Goal: Information Seeking & Learning: Check status

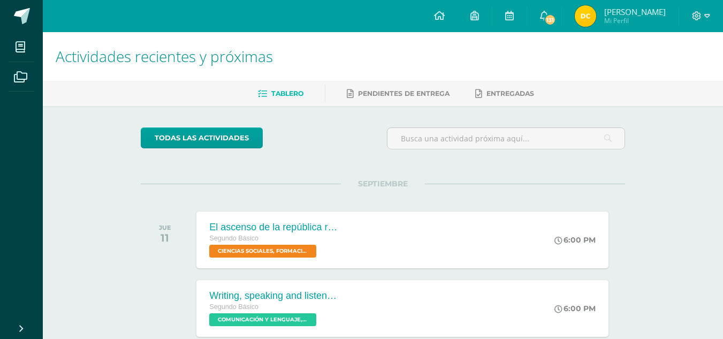
click at [713, 12] on div at bounding box center [701, 16] width 44 height 32
click at [708, 15] on icon at bounding box center [707, 16] width 6 height 10
click at [675, 68] on span "Cerrar sesión" at bounding box center [673, 73] width 48 height 10
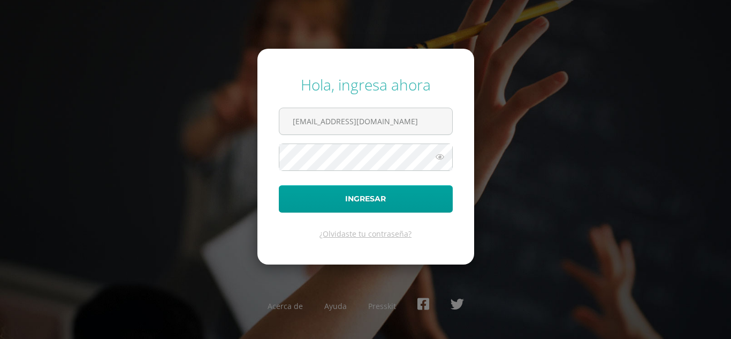
drag, startPoint x: 385, startPoint y: 122, endPoint x: 214, endPoint y: 138, distance: 172.6
click at [214, 138] on div "Hola, ingresa ahora deboracumes2023@maiagt.org Ingresar ¿Olvidaste tu contraseñ…" at bounding box center [365, 169] width 690 height 207
type input "t"
type input "a"
type input "Karladeleon2023@maiagt.org"
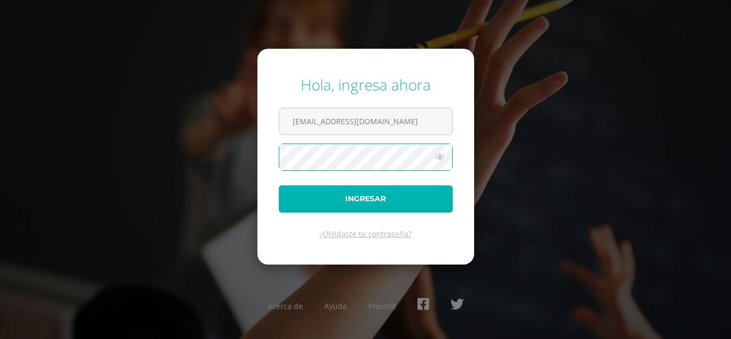
click at [304, 195] on button "Ingresar" at bounding box center [366, 198] width 174 height 27
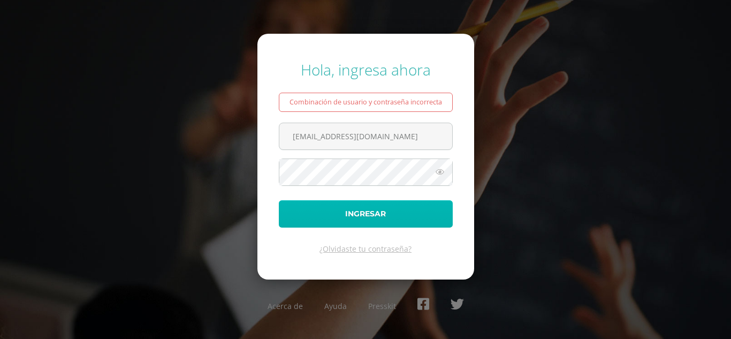
click at [306, 209] on button "Ingresar" at bounding box center [366, 213] width 174 height 27
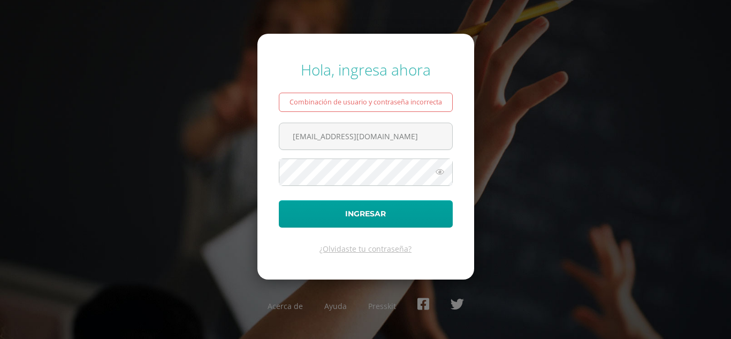
click at [438, 175] on icon at bounding box center [440, 171] width 14 height 13
click at [438, 175] on icon at bounding box center [439, 171] width 15 height 13
click at [438, 177] on icon at bounding box center [440, 171] width 14 height 13
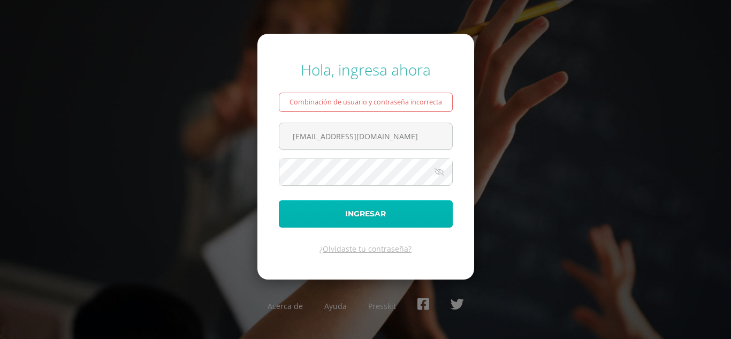
click at [415, 211] on button "Ingresar" at bounding box center [366, 213] width 174 height 27
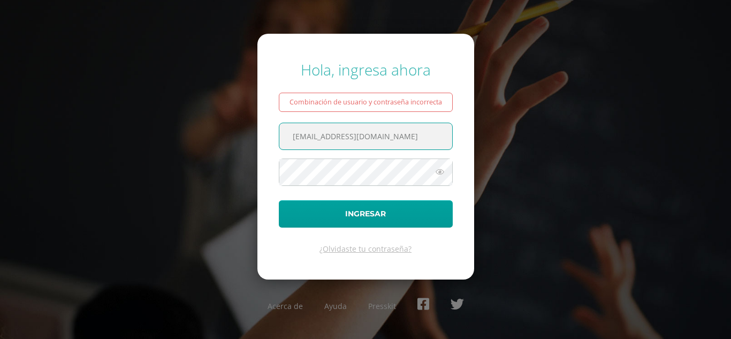
click at [297, 128] on input "[EMAIL_ADDRESS][DOMAIN_NAME]" at bounding box center [365, 136] width 173 height 26
type input "[EMAIL_ADDRESS][DOMAIN_NAME]"
click at [443, 171] on icon at bounding box center [440, 171] width 14 height 13
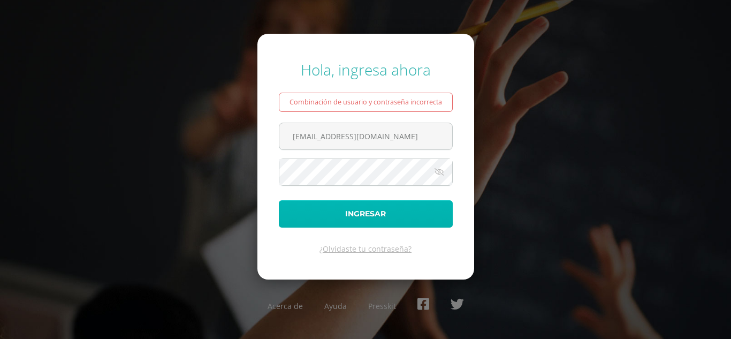
click at [384, 215] on button "Ingresar" at bounding box center [366, 213] width 174 height 27
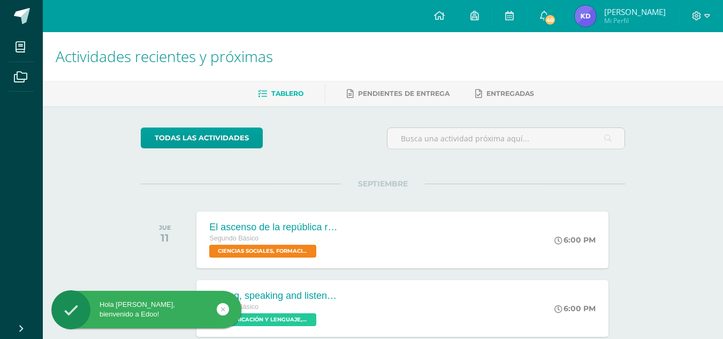
click at [634, 16] on span "Mi Perfil" at bounding box center [635, 20] width 62 height 9
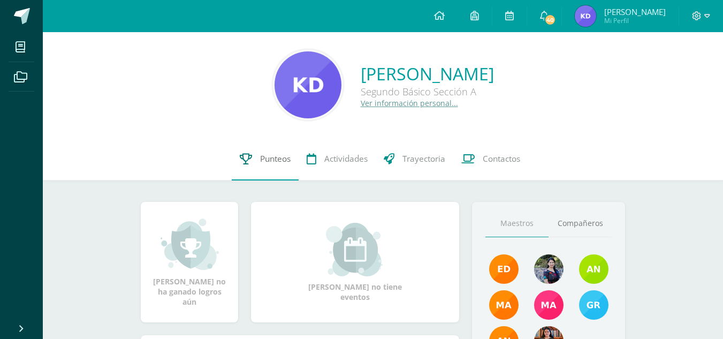
click at [264, 162] on span "Punteos" at bounding box center [275, 158] width 31 height 11
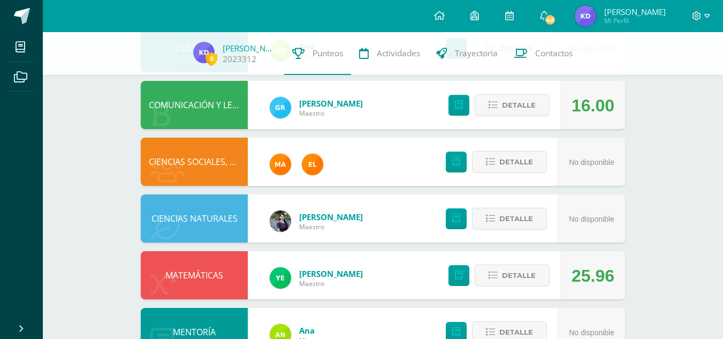
scroll to position [433, 0]
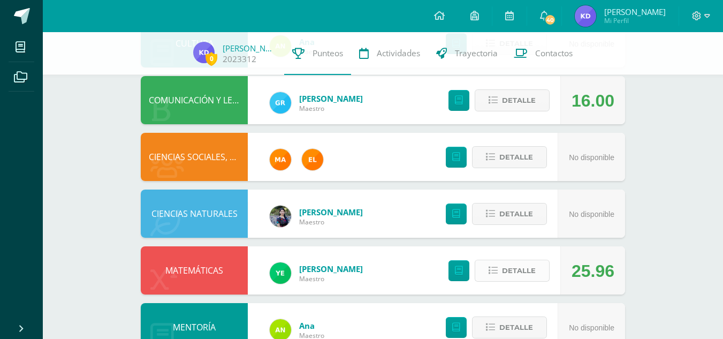
click at [511, 273] on span "Detalle" at bounding box center [519, 271] width 34 height 20
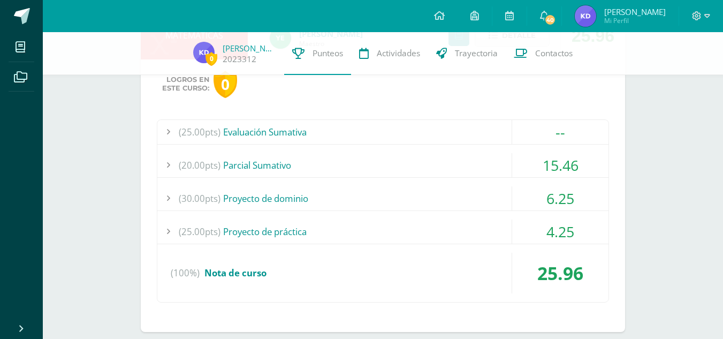
scroll to position [669, 0]
click at [563, 181] on div "(25.00pts) Evaluación Sumativa -- (25.0pts) Evaluación Sumativa" at bounding box center [383, 210] width 452 height 183
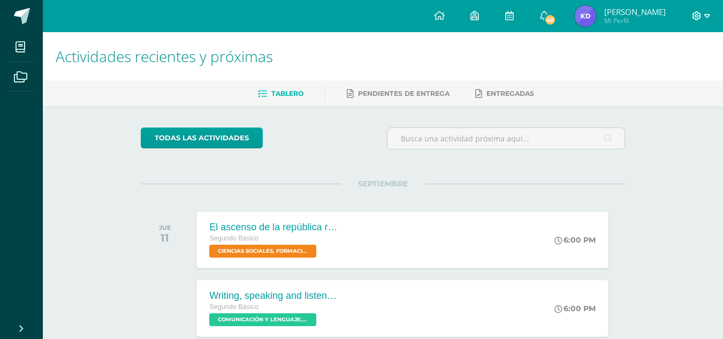
click at [704, 14] on icon at bounding box center [707, 16] width 6 height 10
click at [652, 70] on span "Cerrar sesión" at bounding box center [673, 72] width 48 height 10
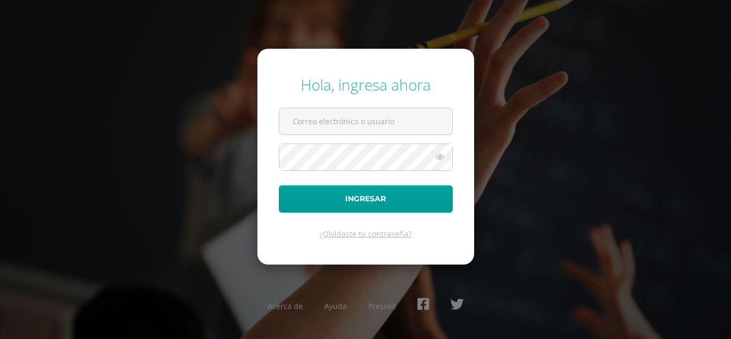
type input "[EMAIL_ADDRESS][DOMAIN_NAME]"
click at [350, 216] on form "Hola, ingresa ahora [EMAIL_ADDRESS][DOMAIN_NAME] Ingresar ¿Olvidaste tu contras…" at bounding box center [365, 156] width 217 height 215
click at [444, 159] on icon at bounding box center [440, 156] width 14 height 13
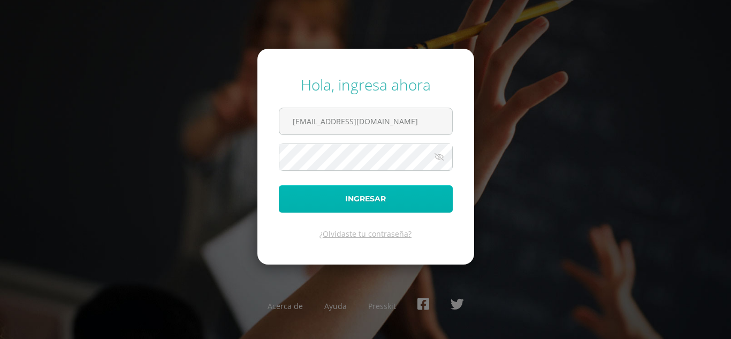
click at [385, 196] on button "Ingresar" at bounding box center [366, 198] width 174 height 27
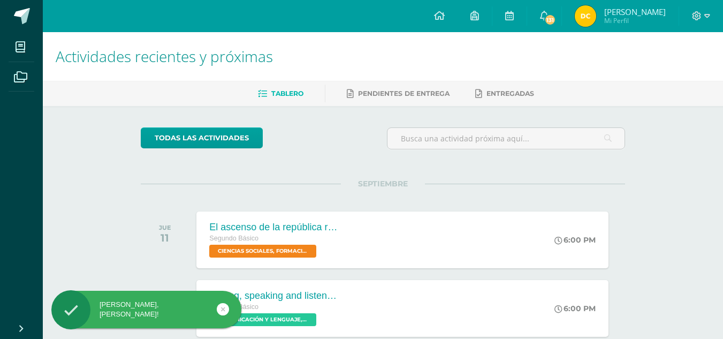
click at [624, 25] on span "Mi Perfil" at bounding box center [635, 20] width 62 height 9
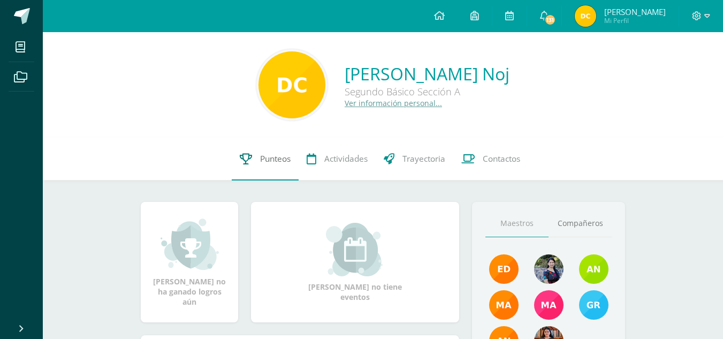
click at [264, 154] on span "Punteos" at bounding box center [275, 158] width 31 height 11
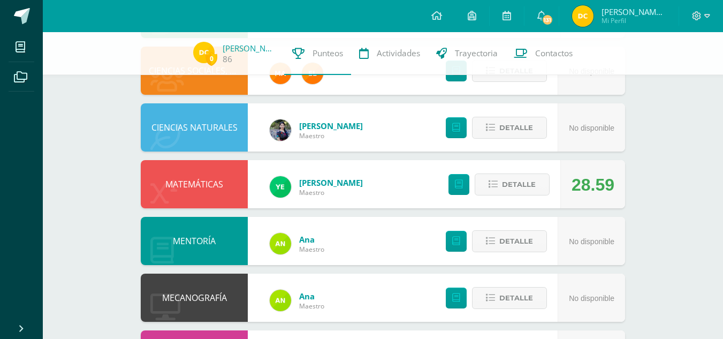
scroll to position [521, 0]
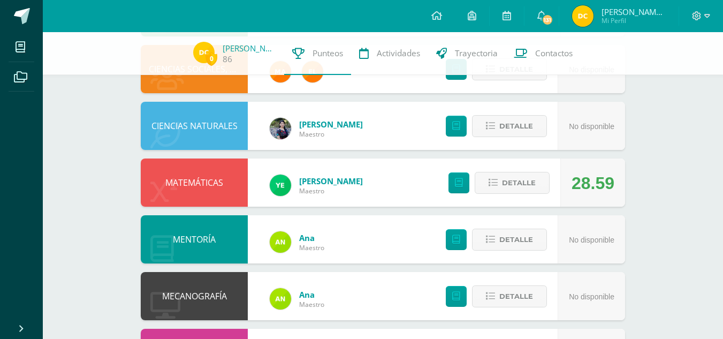
click at [473, 176] on div "Detalle" at bounding box center [496, 182] width 128 height 48
click at [504, 185] on span "Detalle" at bounding box center [519, 183] width 34 height 20
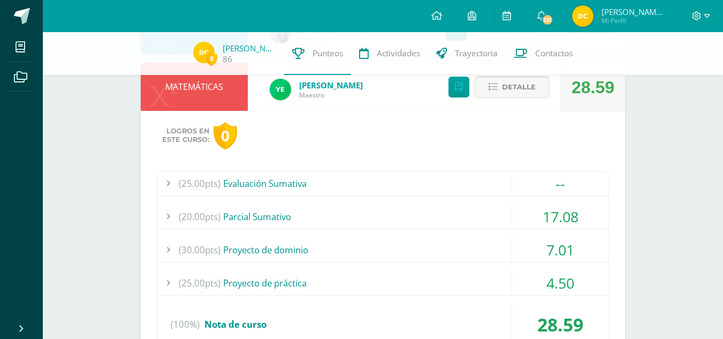
scroll to position [621, 0]
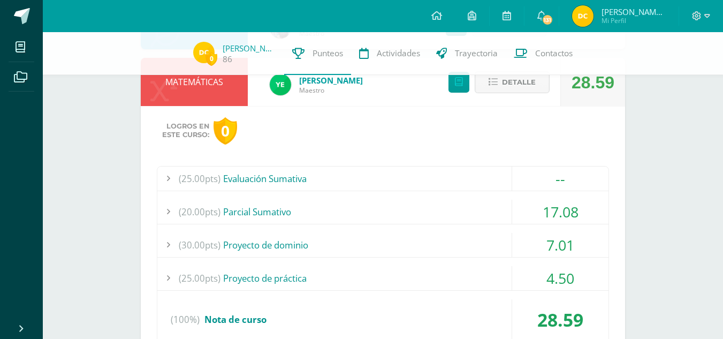
click at [535, 213] on div "17.08" at bounding box center [560, 212] width 96 height 24
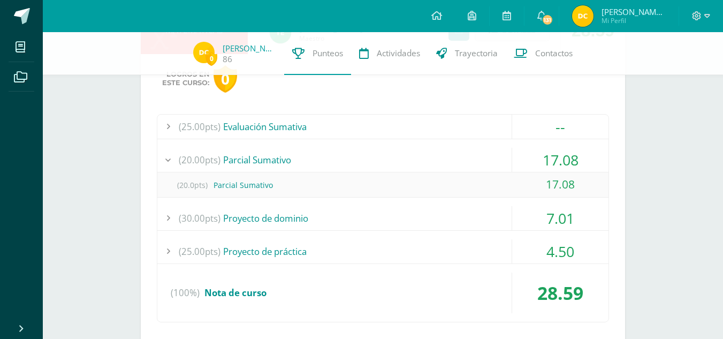
scroll to position [674, 0]
